Goal: Task Accomplishment & Management: Use online tool/utility

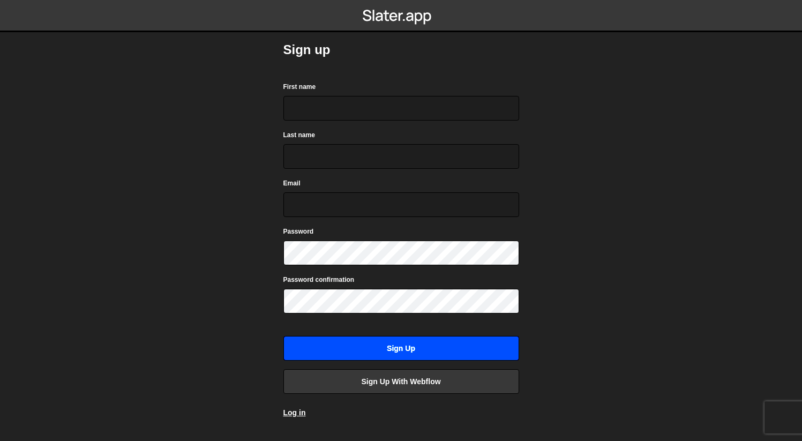
scroll to position [32, 0]
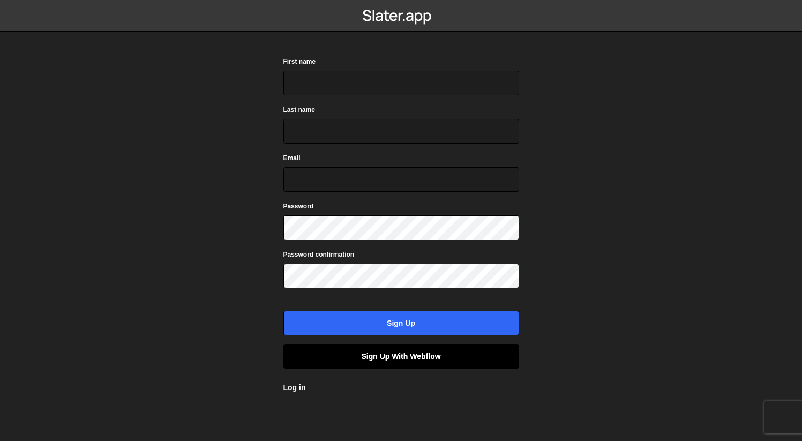
click at [409, 357] on link "Sign up with Webflow" at bounding box center [401, 356] width 236 height 25
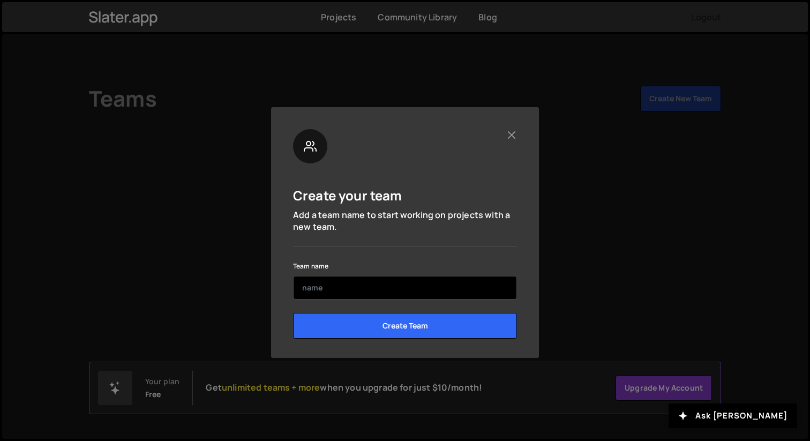
click at [317, 282] on input "text" at bounding box center [405, 288] width 224 height 24
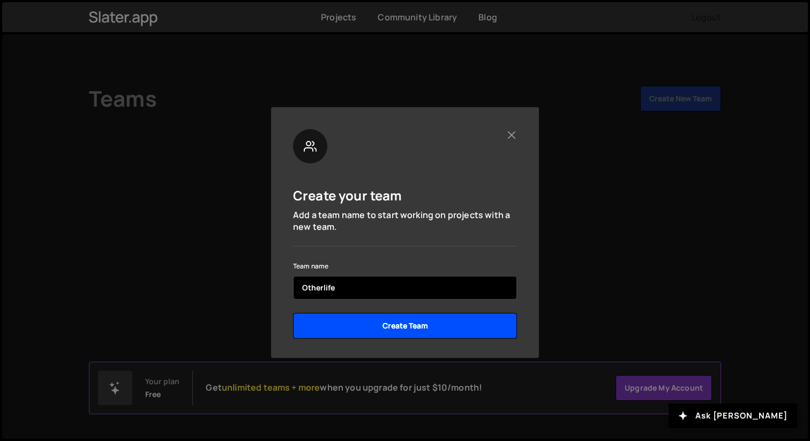
type input "Otherlife"
click at [457, 331] on input "Create Team" at bounding box center [405, 326] width 224 height 26
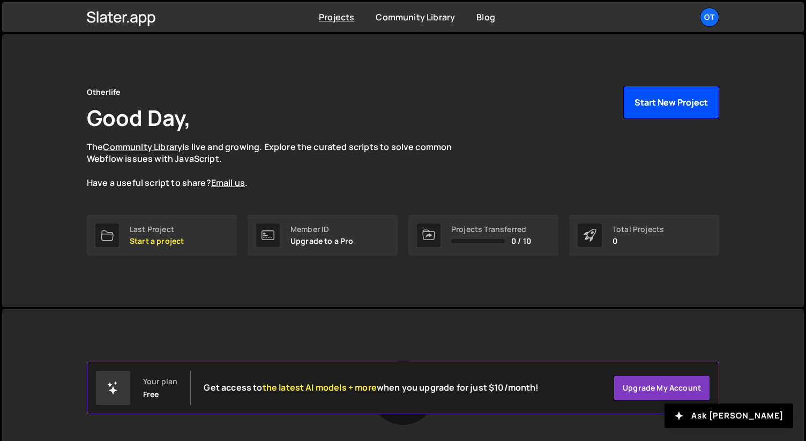
click at [660, 101] on button "Start New Project" at bounding box center [671, 102] width 96 height 33
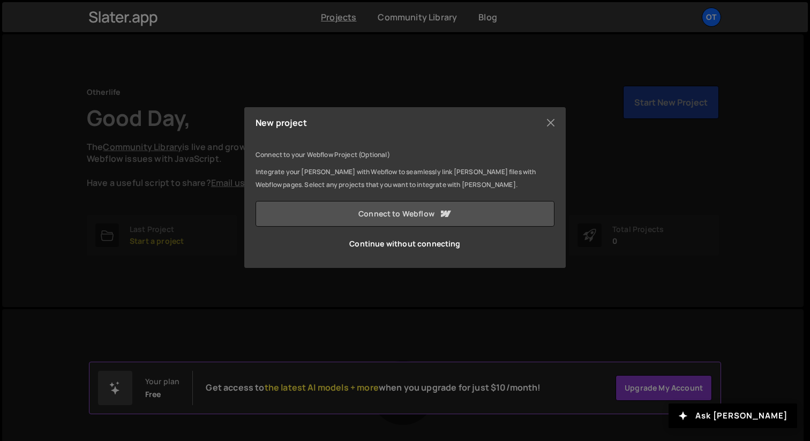
click at [416, 212] on link "Connect to Webflow" at bounding box center [405, 214] width 299 height 26
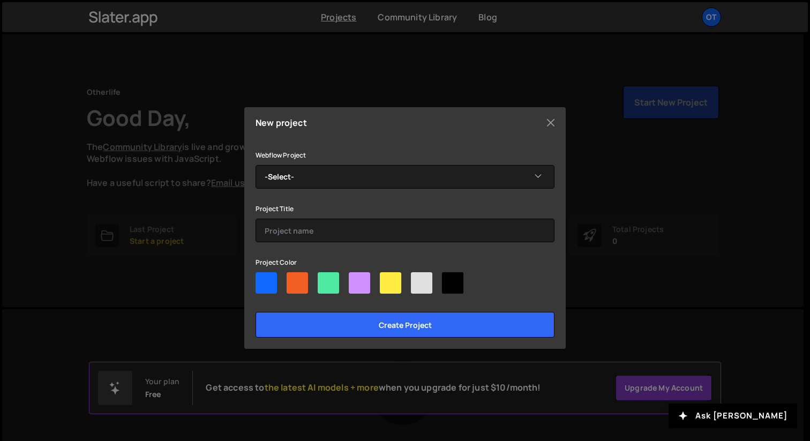
click at [363, 286] on div at bounding box center [359, 282] width 21 height 21
click at [356, 279] on input"] "radio" at bounding box center [352, 275] width 7 height 7
radio input"] "true"
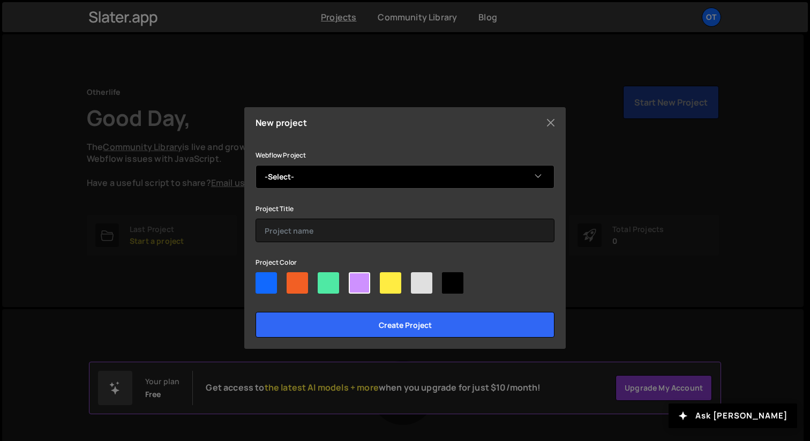
click at [291, 180] on select "-Select- MoonPay Commerce" at bounding box center [405, 177] width 299 height 24
select select "68e7cc571711dbdf1f94bdd4"
click at [256, 165] on select "-Select- MoonPay Commerce" at bounding box center [405, 177] width 299 height 24
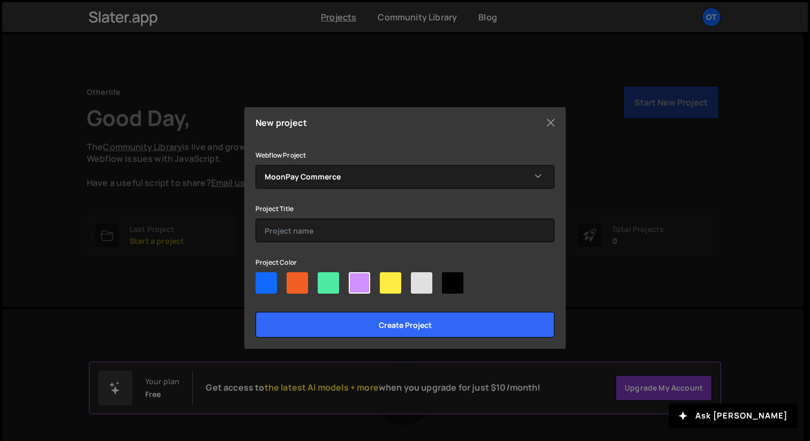
click at [289, 246] on div "Webflow Project -Select- MoonPay Commerce Project Title Project Color Create pr…" at bounding box center [405, 242] width 299 height 189
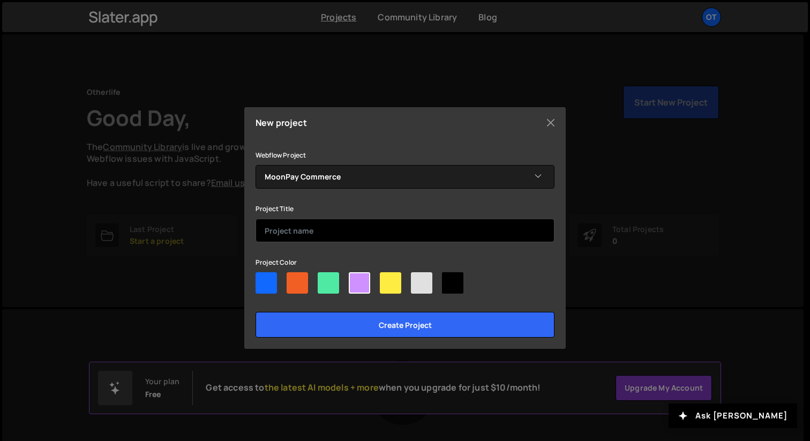
click at [292, 237] on input "text" at bounding box center [405, 231] width 299 height 24
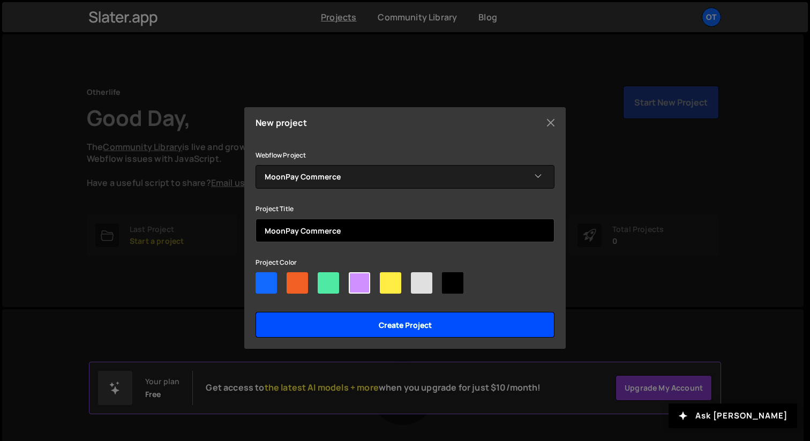
type input "MoonPay Commerce"
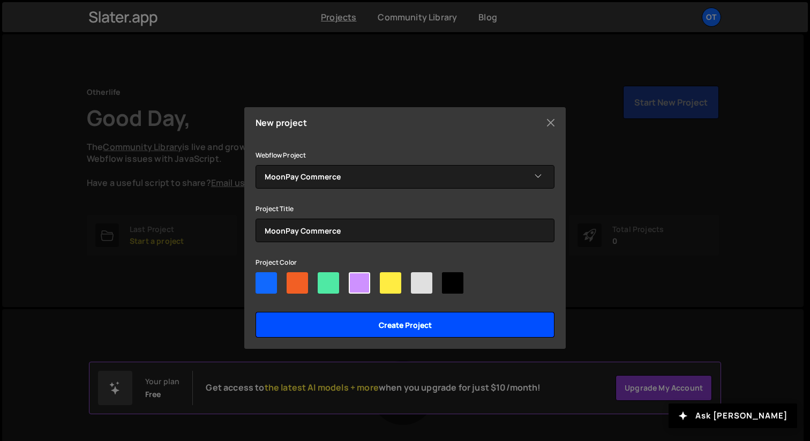
click at [384, 321] on input "Create project" at bounding box center [405, 325] width 299 height 26
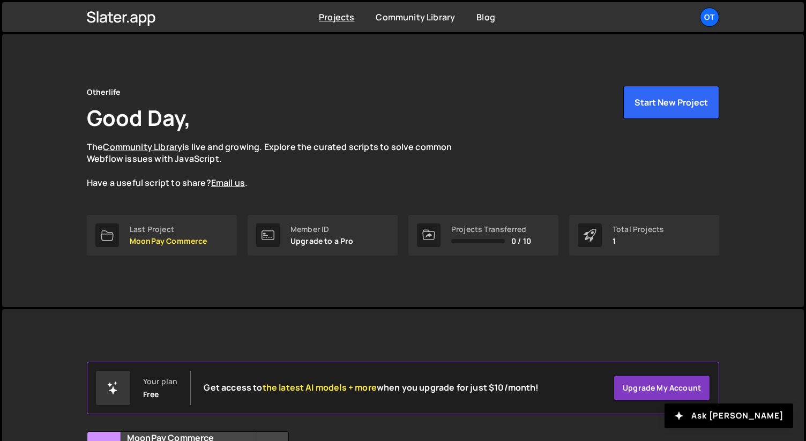
scroll to position [110, 0]
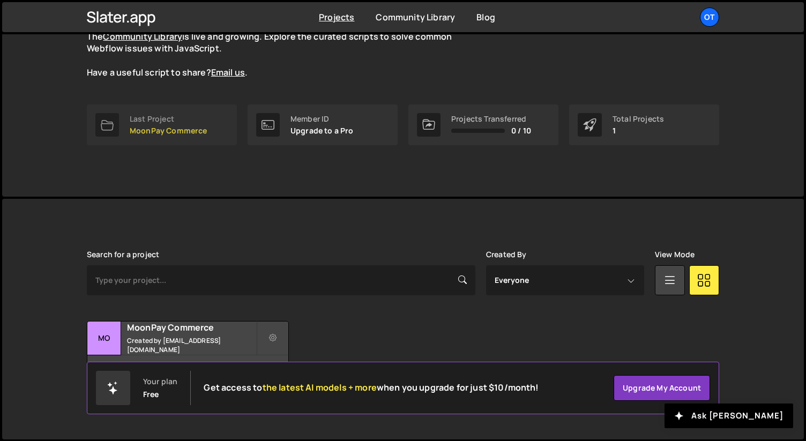
click at [181, 124] on div "Last Project MoonPay Commerce" at bounding box center [169, 125] width 78 height 20
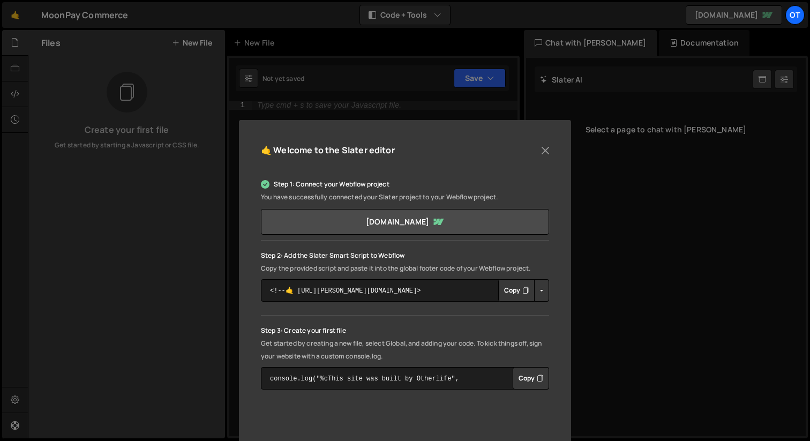
click at [517, 294] on button "Copy" at bounding box center [516, 290] width 36 height 23
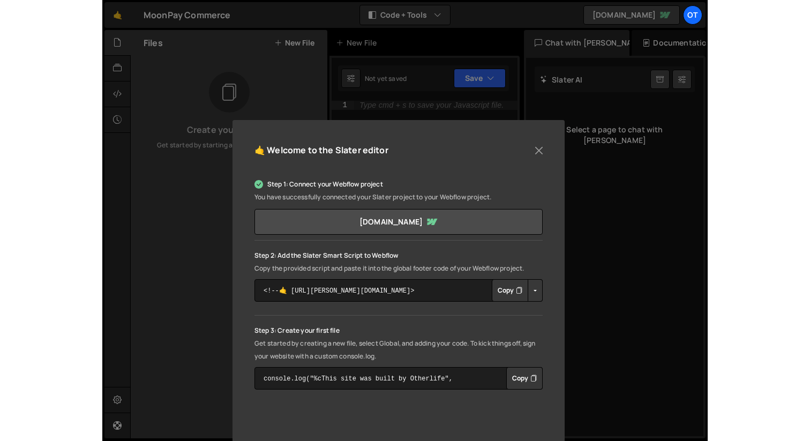
scroll to position [7, 0]
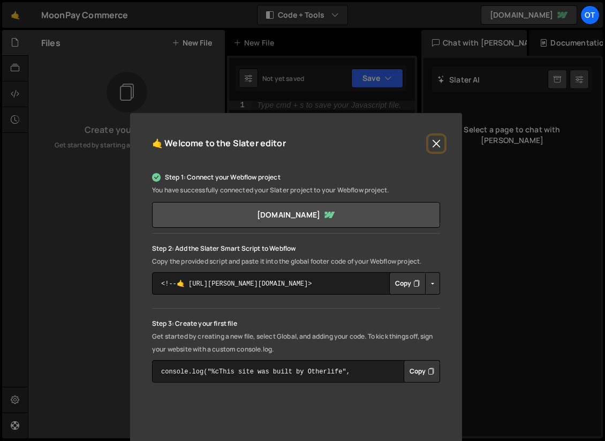
click at [430, 142] on button "Close" at bounding box center [437, 144] width 16 height 16
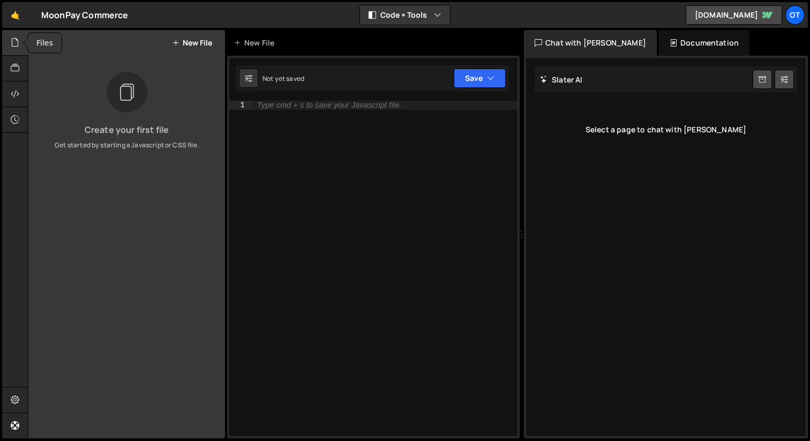
click at [18, 44] on icon at bounding box center [15, 42] width 9 height 12
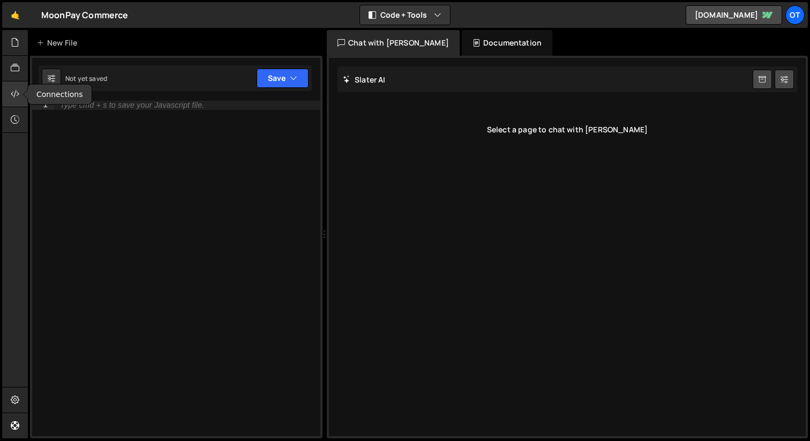
click at [18, 92] on icon at bounding box center [15, 94] width 9 height 12
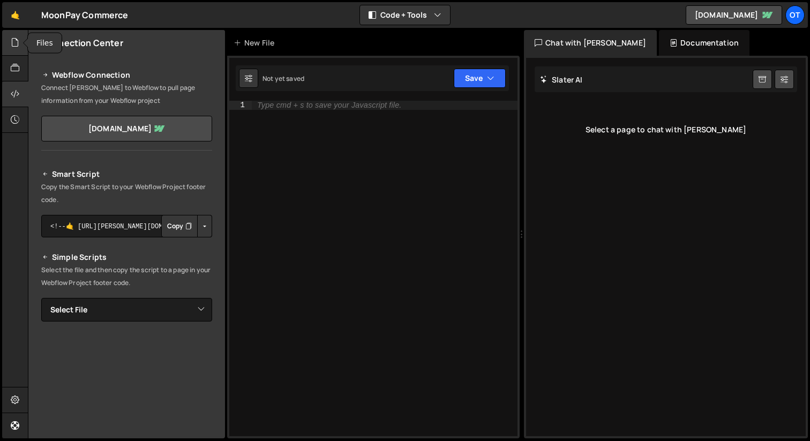
click at [12, 42] on icon at bounding box center [15, 42] width 9 height 12
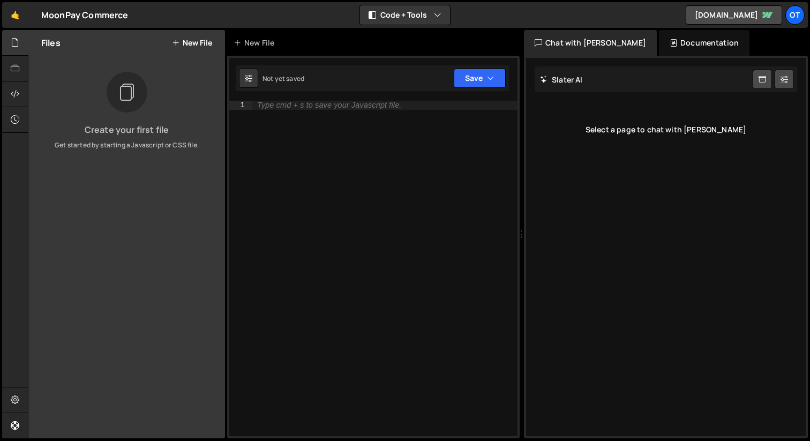
click at [208, 39] on button "New File" at bounding box center [192, 43] width 40 height 9
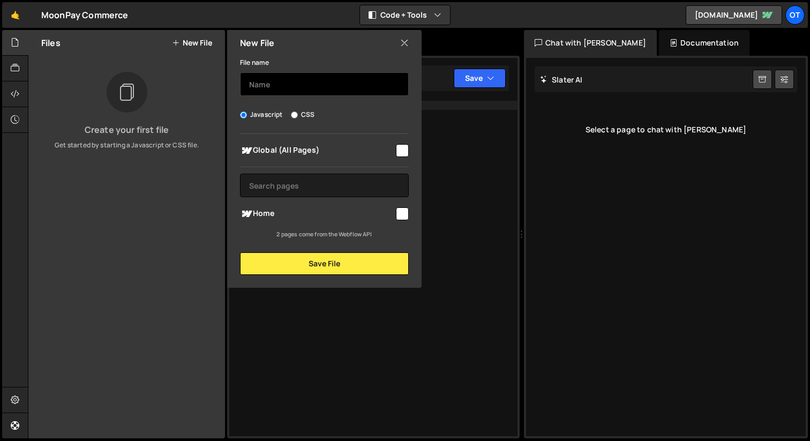
click at [273, 86] on input "text" at bounding box center [324, 84] width 169 height 24
type input "app"
click at [416, 150] on div "Global (All Pages) Home" at bounding box center [324, 186] width 195 height 105
click at [409, 151] on div "Global (All Pages) Home" at bounding box center [324, 186] width 195 height 105
click at [405, 153] on input "checkbox" at bounding box center [402, 150] width 13 height 13
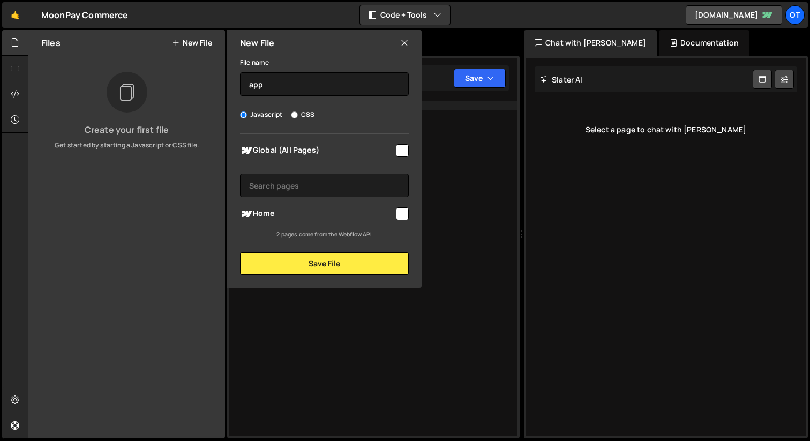
checkbox input "true"
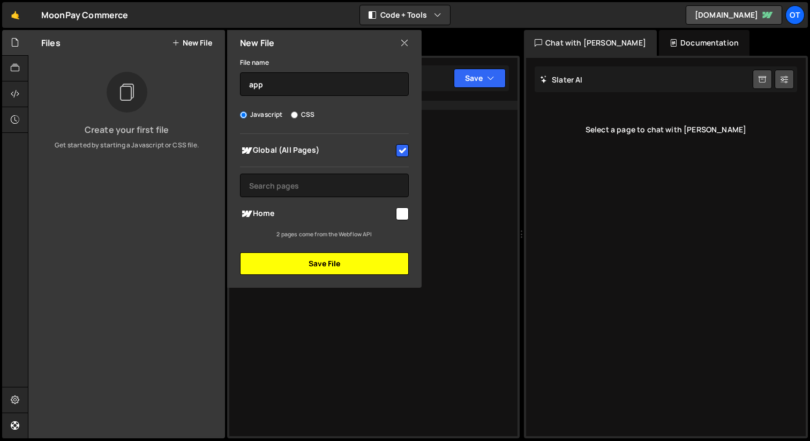
click at [376, 274] on button "Save File" at bounding box center [324, 263] width 169 height 23
click at [365, 264] on div "Files New File Create your first file Get started by starting a Javascript or C…" at bounding box center [419, 234] width 782 height 409
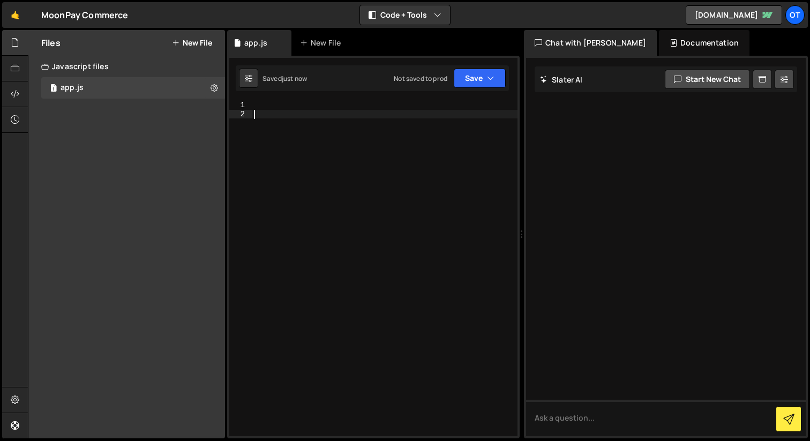
click at [309, 118] on div at bounding box center [385, 277] width 266 height 353
type textarea "console.log("hello world");"
click at [479, 71] on button "Save" at bounding box center [480, 78] width 52 height 19
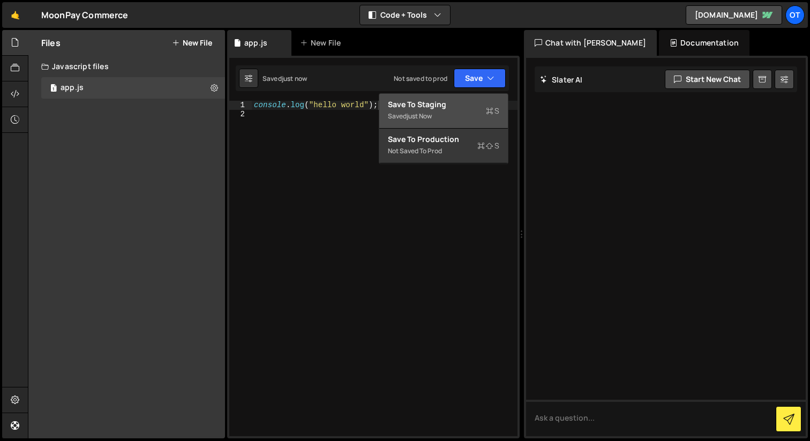
click at [436, 109] on div "Save to Staging S" at bounding box center [443, 104] width 111 height 11
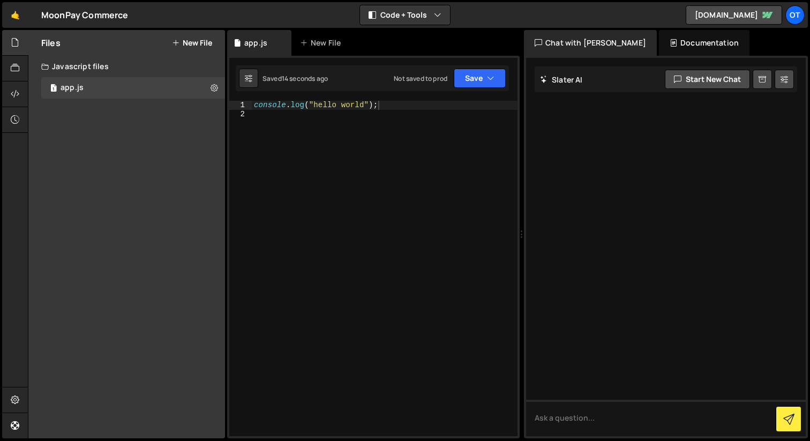
click at [397, 154] on div "console . log ( "hello world" ) ;" at bounding box center [385, 277] width 266 height 353
click at [396, 154] on div "console . log ( "hello world" ) ;" at bounding box center [385, 277] width 266 height 353
type textarea "console.log("hello world");"
type textarea "const initFeatureSlider = () => {"
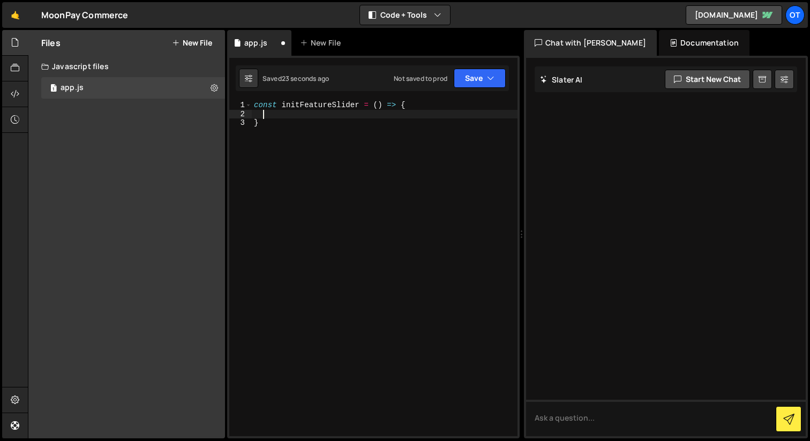
type textarea "}"
type textarea "const initScripts = () => {"
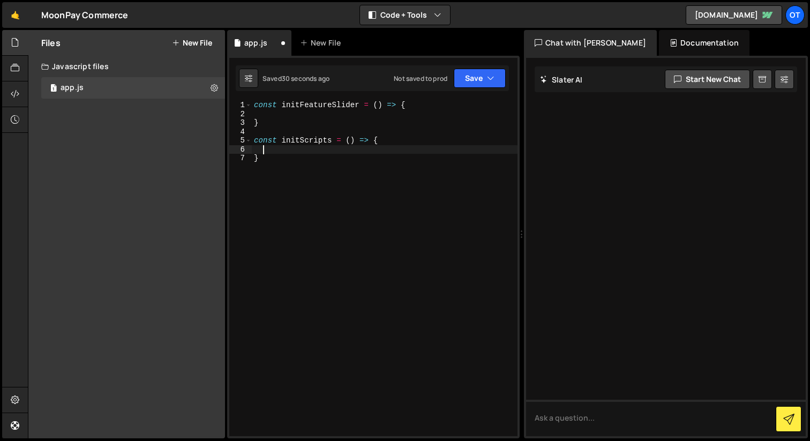
type textarea "}"
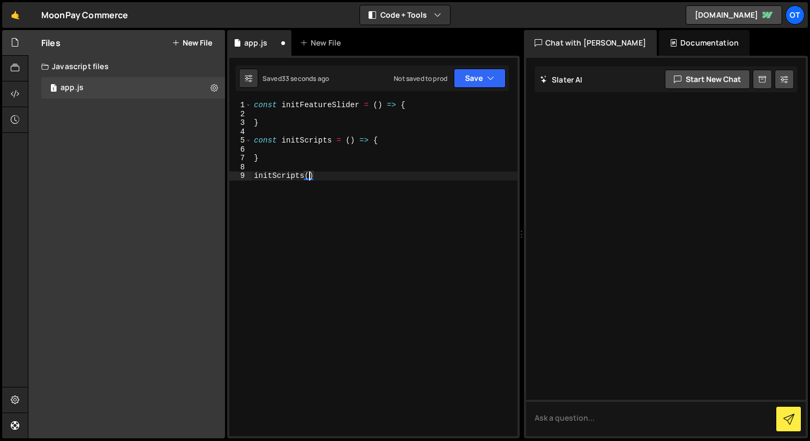
type textarea "initScripts();"
type textarea "}"
type textarea "const initScripts = () => {"
type textarea "}"
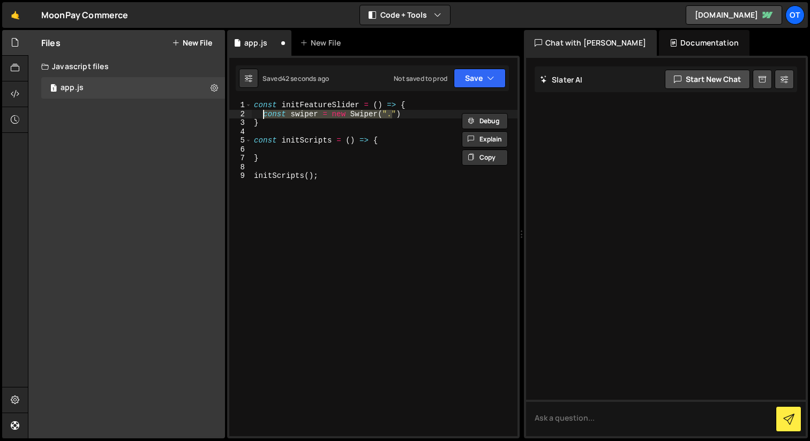
type textarea "const swiper = new Swiper(".")"
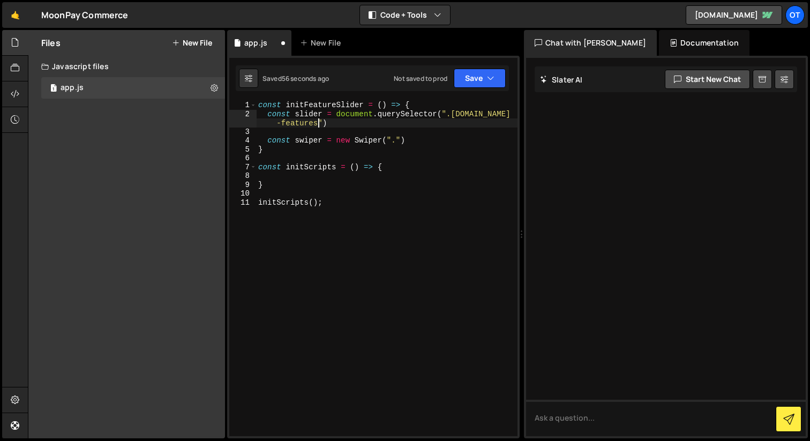
scroll to position [0, 19]
type textarea "const slider = document.querySelector(".swiper.is-features");"
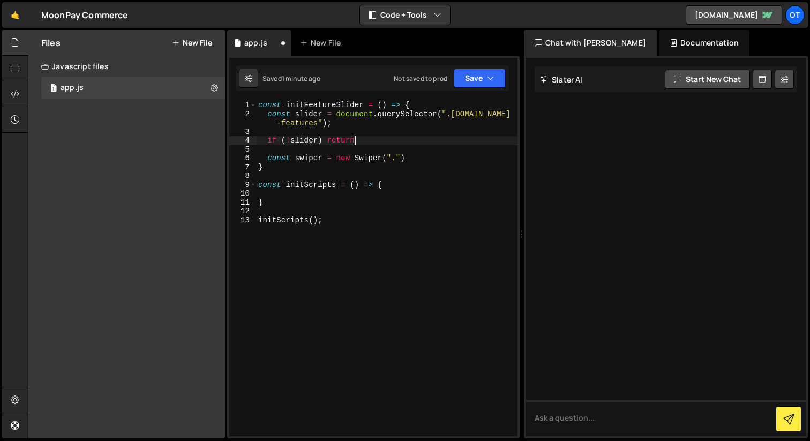
type textarea "if (!slider) return;"
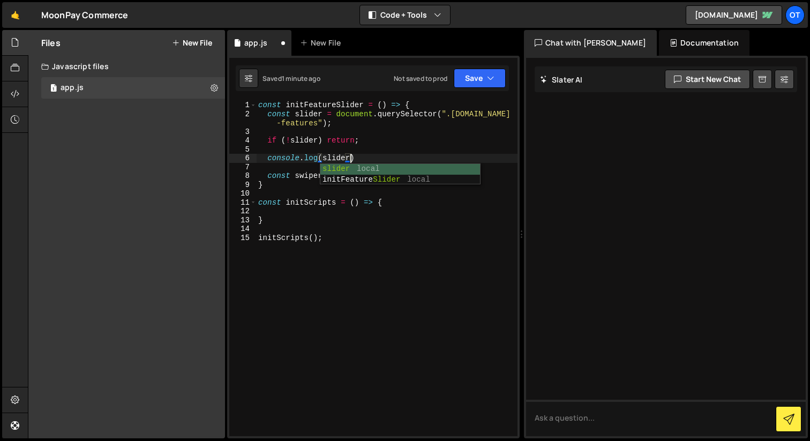
type textarea "console.log(slider);"
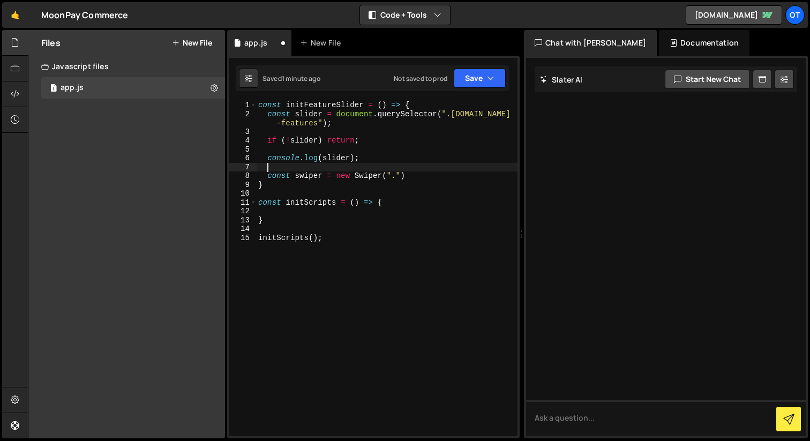
type textarea "const swiper = new Swiper(".")"
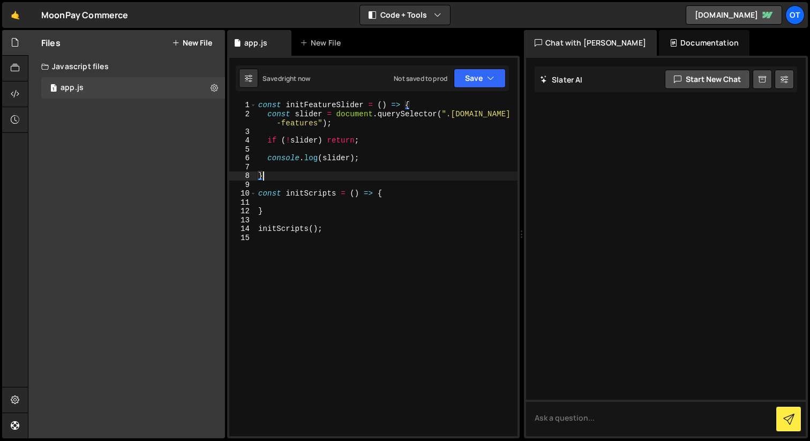
click at [321, 102] on div "const initFeatureSlider = ( ) => { const slider = document . querySelector ( ".…" at bounding box center [386, 277] width 261 height 353
type textarea "const initFeatureSlider = () => {"
click at [321, 102] on div "const initFeatureSlider = ( ) => { const slider = document . querySelector ( ".…" at bounding box center [386, 277] width 261 height 353
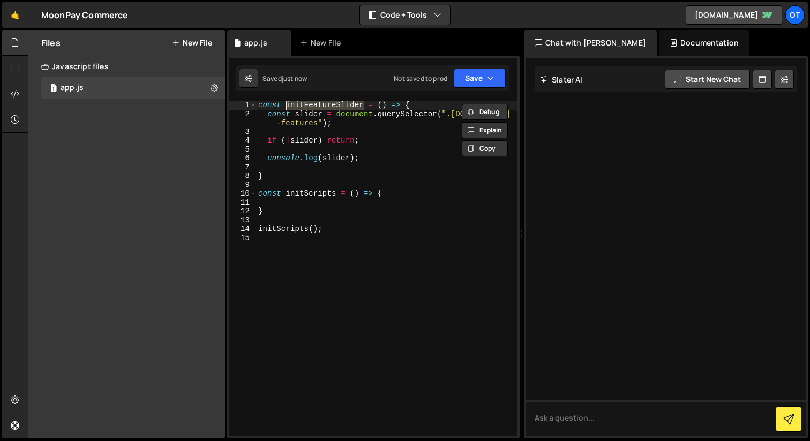
click at [362, 200] on div "const initFeatureSlider = ( ) => { const slider = document . querySelector ( ".…" at bounding box center [386, 277] width 261 height 353
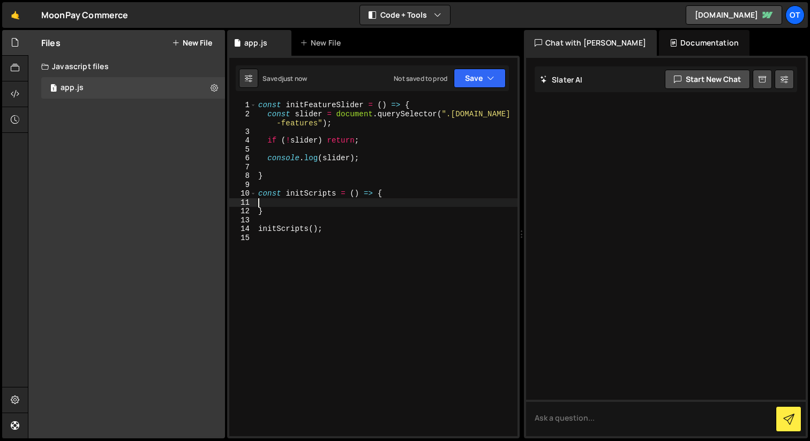
paste textarea "initFeatureSlider"
click at [368, 179] on div "const initFeatureSlider = ( ) => { const slider = document . querySelector ( ".…" at bounding box center [386, 277] width 261 height 353
drag, startPoint x: 368, startPoint y: 179, endPoint x: 287, endPoint y: 173, distance: 81.2
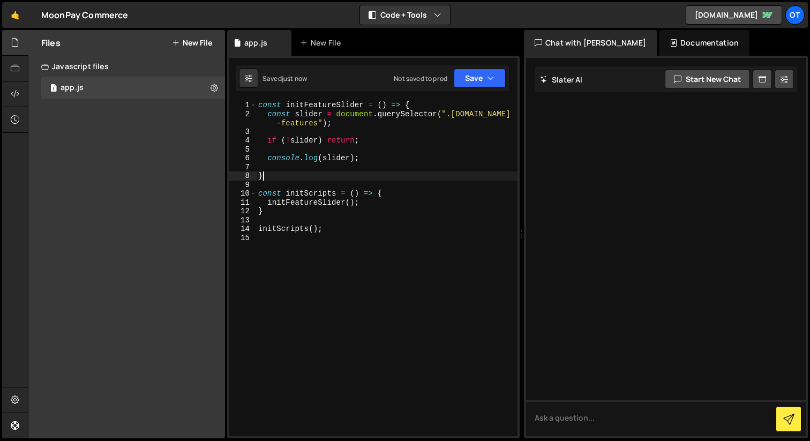
click at [368, 179] on div "const initFeatureSlider = ( ) => { const slider = document . querySelector ( ".…" at bounding box center [386, 277] width 261 height 353
click at [405, 159] on div "const initFeatureSlider = ( ) => { const slider = document . querySelector ( ".…" at bounding box center [386, 277] width 261 height 353
type textarea "console.log(slider);"
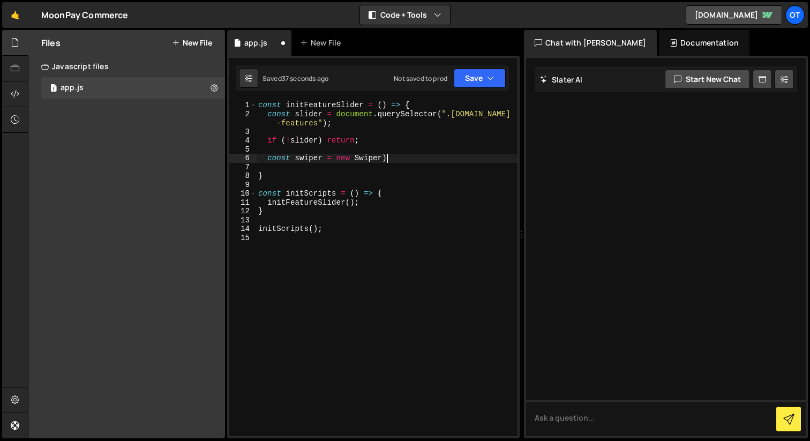
scroll to position [0, 8]
type textarea "const swiper = new Swiper(slider, {"
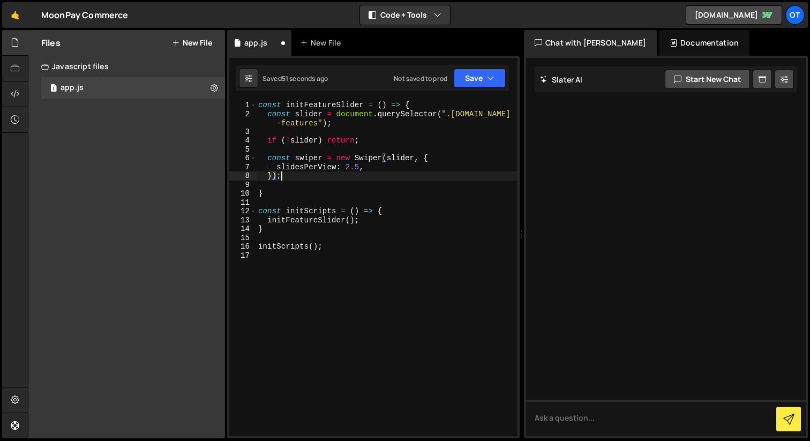
scroll to position [0, 1]
type textarea "slidesPerView: 2.5,"
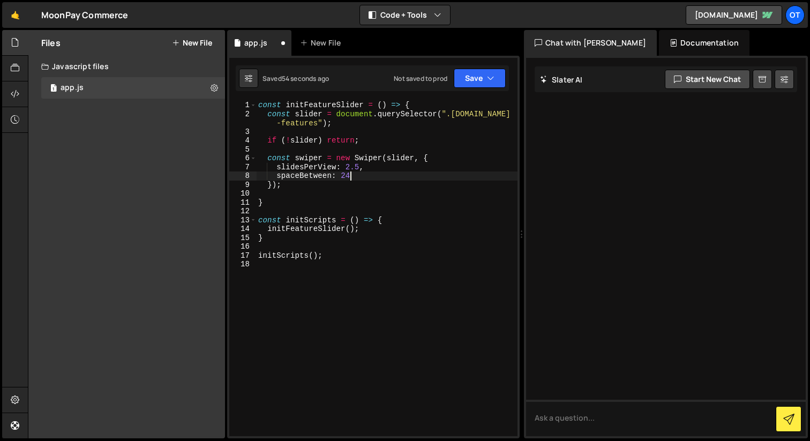
scroll to position [0, 6]
type textarea "spaceBetween: 24,"
type textarea "slidesPerView: 2.5,"
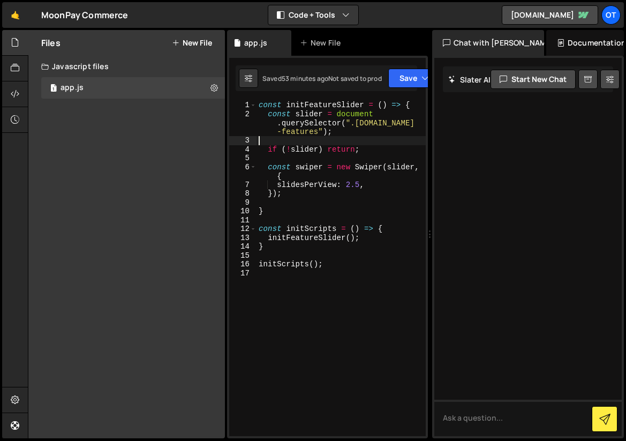
click at [381, 141] on div "const initFeatureSlider = ( ) => { const slider = document . querySelector ( ".…" at bounding box center [341, 277] width 169 height 353
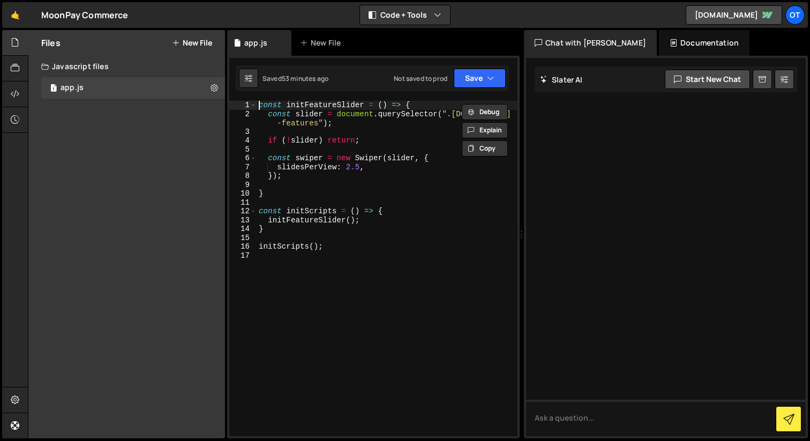
type textarea "const initFeatureSlider = () => {"
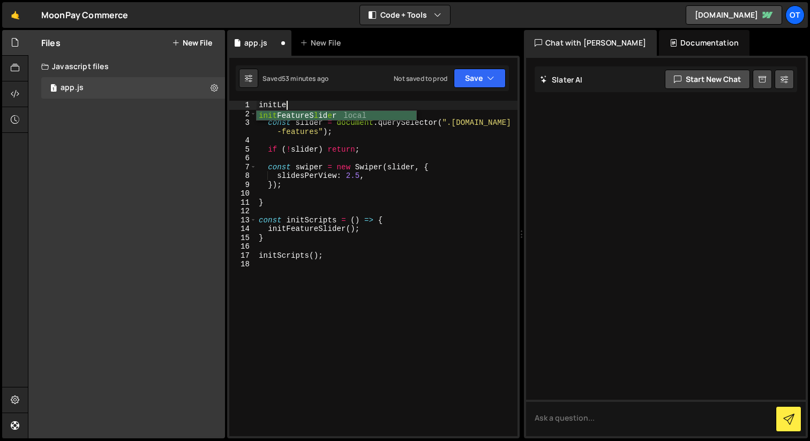
type textarea "initLen"
type textarea "const initLenis = () => {"
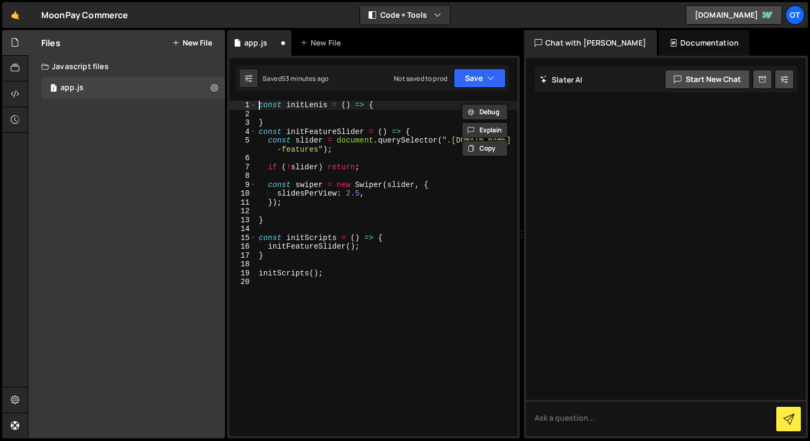
type textarea "const initLenis = () => {"
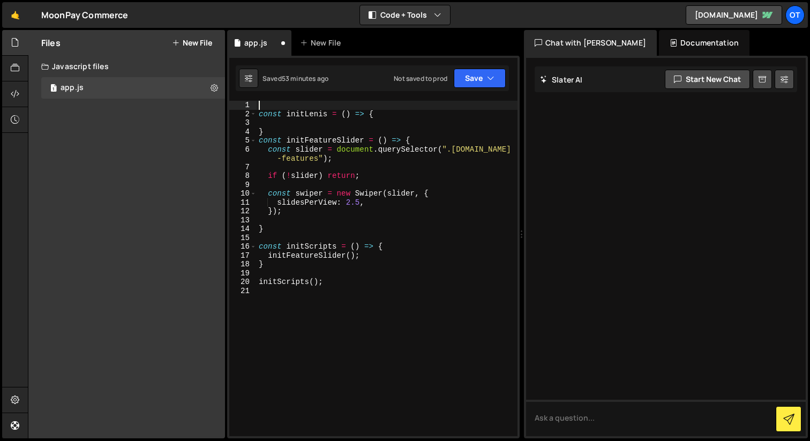
paste textarea "let [PERSON_NAME];"
type textarea "let [PERSON_NAME];"
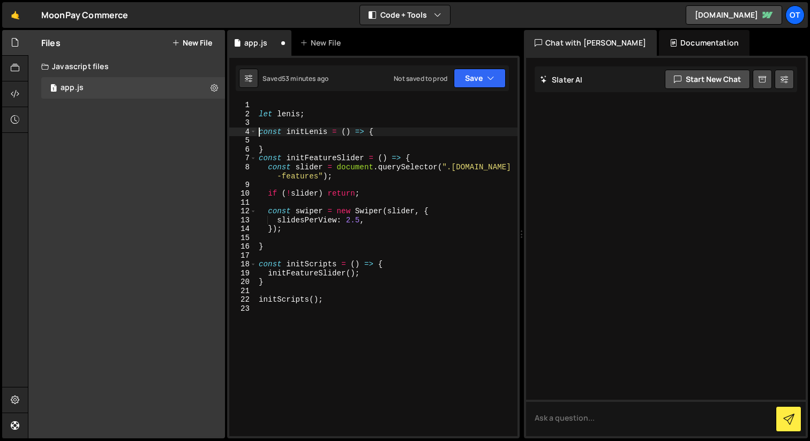
type textarea "const initLenis = () => {"
click at [301, 141] on div "let [PERSON_NAME] ; const initLenis = ( ) => { } const initFeatureSlider = ( ) …" at bounding box center [387, 277] width 261 height 353
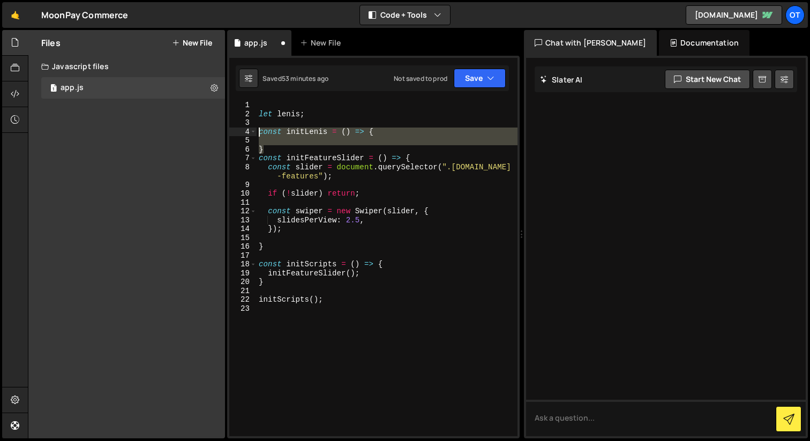
drag, startPoint x: 294, startPoint y: 152, endPoint x: 232, endPoint y: 133, distance: 64.9
click at [232, 133] on div "1 2 3 4 5 6 7 8 9 10 11 12 13 14 15 16 17 18 19 20 21 22 23 let [PERSON_NAME] ;…" at bounding box center [373, 268] width 288 height 335
paste textarea "};"
type textarea "};"
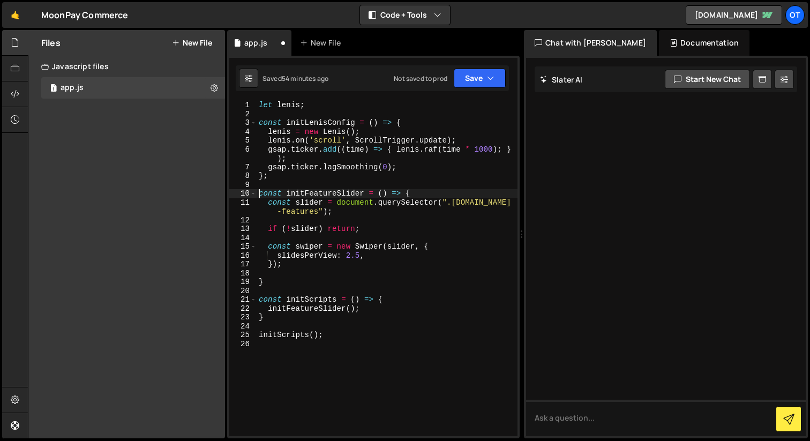
click at [313, 124] on div "let [PERSON_NAME] ; const initLenisConfig = ( ) => { [PERSON_NAME] = new [PERSO…" at bounding box center [387, 277] width 261 height 353
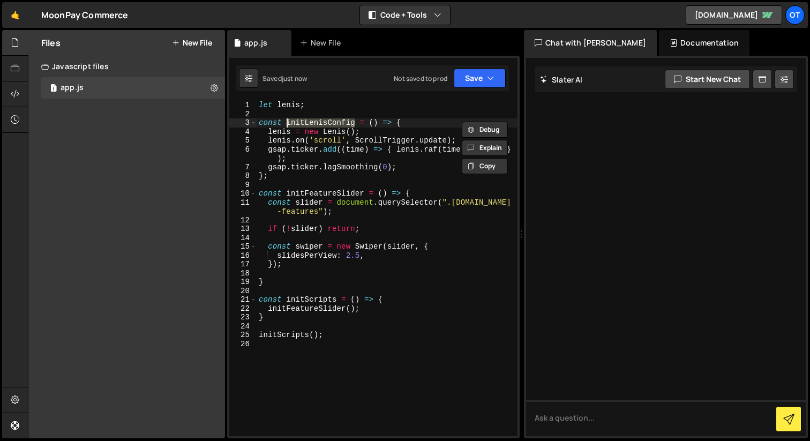
click at [382, 311] on div "let [PERSON_NAME] ; const initLenisConfig = ( ) => { [PERSON_NAME] = new [PERSO…" at bounding box center [387, 277] width 261 height 353
type textarea "initFeatureSlider();"
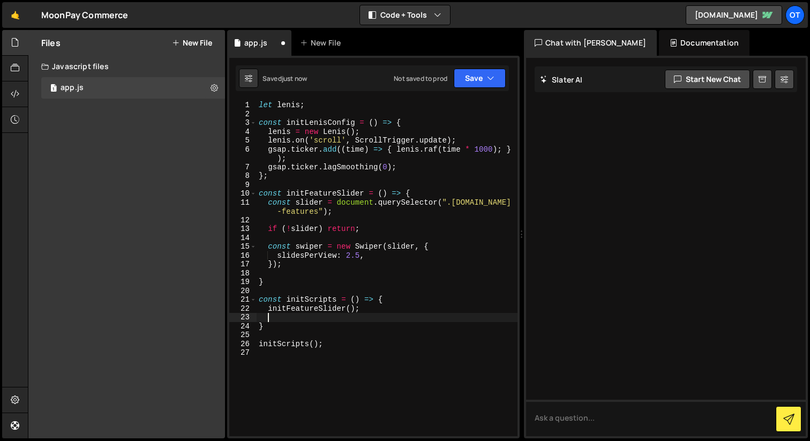
paste textarea "initLenisConfig"
type textarea "initLenisConfig();"
click at [476, 88] on div "Saved just now Not saved to prod Upgrade to Edit Save Save to Staging S Saved j…" at bounding box center [372, 78] width 273 height 26
click at [479, 82] on button "Save" at bounding box center [480, 78] width 52 height 19
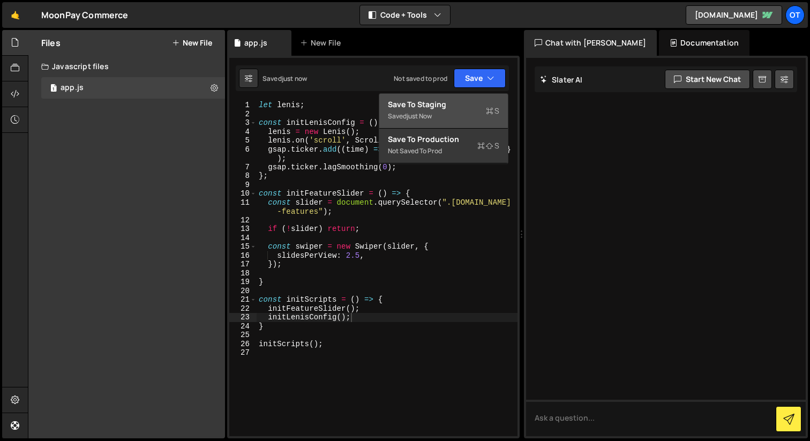
click at [437, 115] on div "Saved just now" at bounding box center [443, 116] width 111 height 13
